Goal: Navigation & Orientation: Find specific page/section

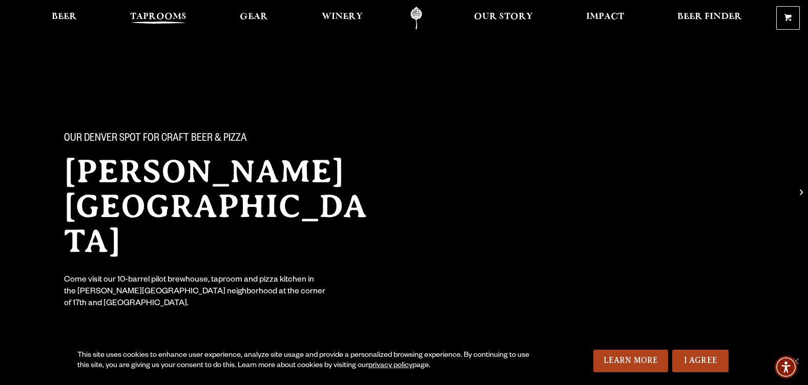
click at [159, 18] on span "Taprooms" at bounding box center [158, 17] width 56 height 8
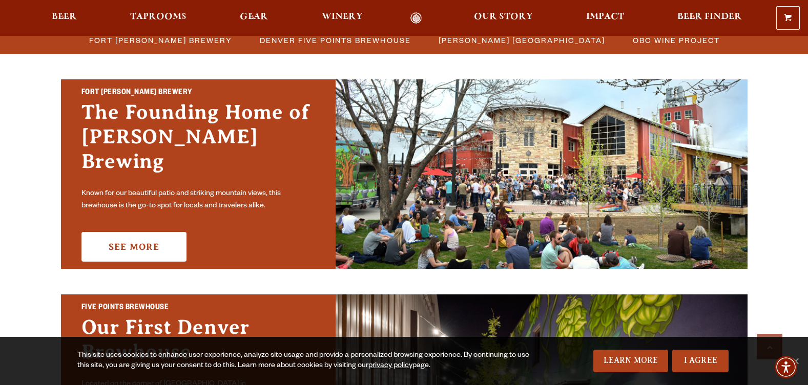
scroll to position [290, 0]
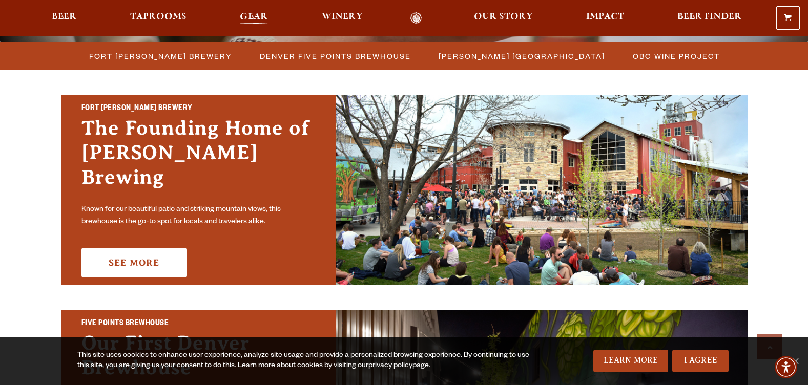
click at [260, 15] on span "Gear" at bounding box center [254, 17] width 28 height 8
click at [347, 15] on span "Winery" at bounding box center [342, 17] width 41 height 8
